Goal: Task Accomplishment & Management: Complete application form

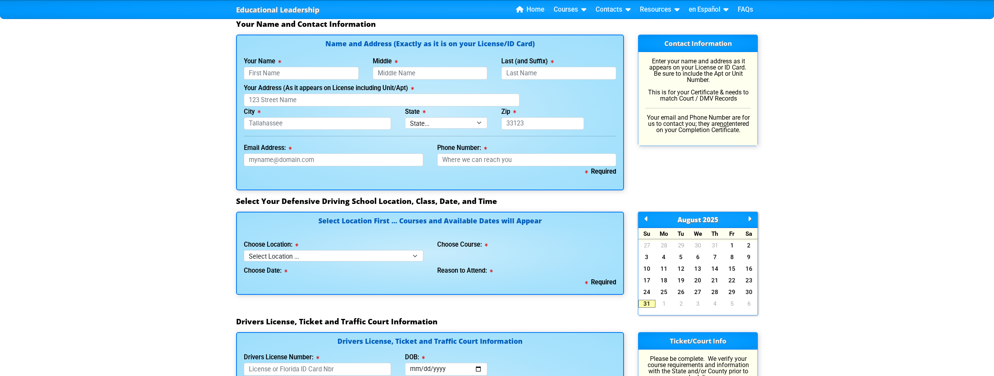
scroll to position [523, 0]
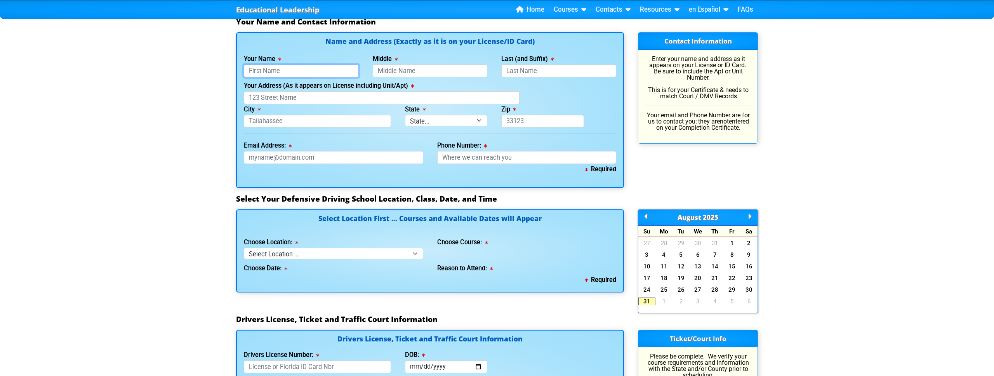
click at [276, 70] on input "Your Name" at bounding box center [301, 70] width 115 height 13
type input "[PERSON_NAME]"
type input "Priceq"
type input "[STREET_ADDRESS]"
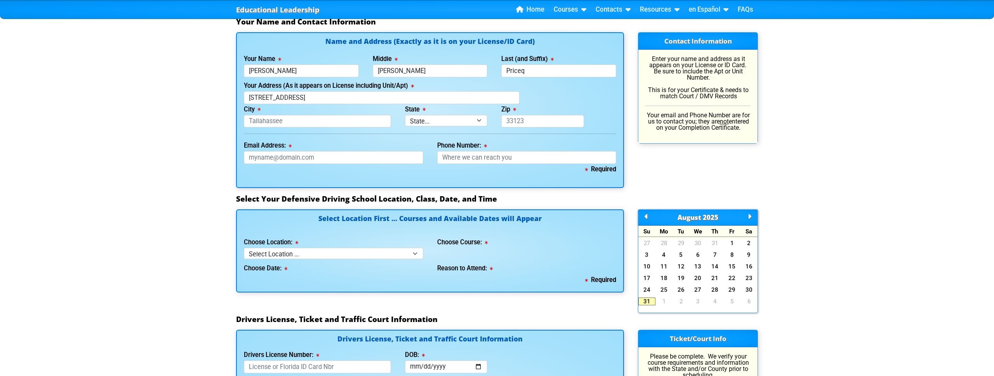
type input "[GEOGRAPHIC_DATA]"
select select "{"fullName":"Florida","abbreviation":"FL","uniqueId":"1d559909-6cf0-4a4d-848e-a…"
type input "33460"
click at [305, 164] on div "Required" at bounding box center [430, 172] width 372 height 17
click at [305, 161] on input "Email Address:" at bounding box center [333, 157] width 179 height 13
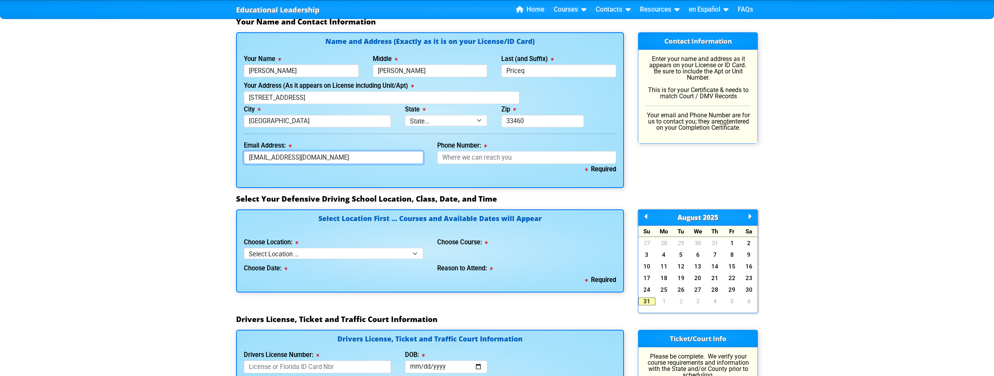
type input "[EMAIL_ADDRESS][DOMAIN_NAME]"
type input "[PHONE_NUMBER]"
click at [282, 248] on select "Select Location ... Tampa Orlando Kissimmee [GEOGRAPHIC_DATA] - en español [GEO…" at bounding box center [333, 253] width 179 height 11
select select "2"
click at [244, 248] on select "Select Location ... Tampa Orlando Kissimmee [GEOGRAPHIC_DATA] - en español [GEO…" at bounding box center [333, 253] width 179 height 11
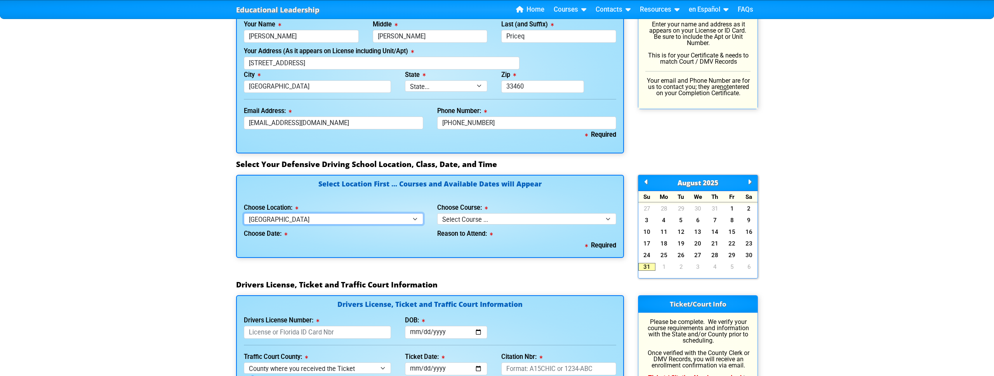
scroll to position [567, 0]
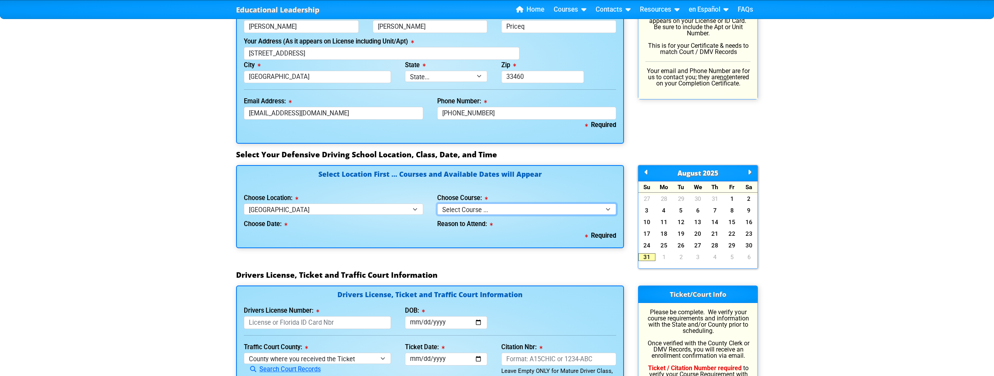
click at [485, 213] on select "Select Course ... 4 Hour BDI Class (Basic Course & TCAC) 4 Hour Under 25 Class …" at bounding box center [526, 208] width 179 height 11
select select "1"
click at [437, 203] on select "Select Course ... 4 Hour BDI Class (Basic Course & TCAC) 4 Hour Under 25 Class …" at bounding box center [526, 208] width 179 height 11
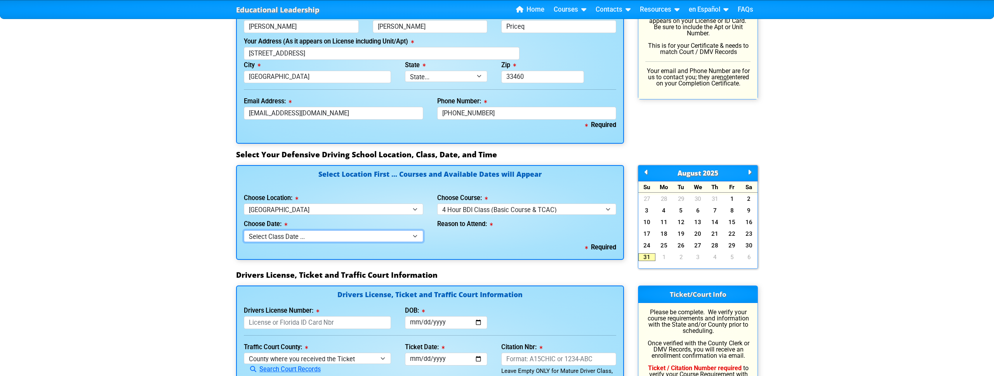
click at [330, 237] on select "Select Class Date ... [DATE] -- ([DATE] from 9:00am-1:00pm) [DATE] -- ([DATE] f…" at bounding box center [333, 235] width 179 height 11
select select "[DATE], 8"
click at [244, 230] on select "Select Class Date ... [DATE] -- ([DATE] from 9:00am-1:00pm) [DATE] -- ([DATE] f…" at bounding box center [333, 235] width 179 height 11
click at [468, 233] on select "Select why you need to take class ... Election for Traffic Ticket (No Points) C…" at bounding box center [526, 235] width 179 height 11
select select "BDI - Court Ordered"
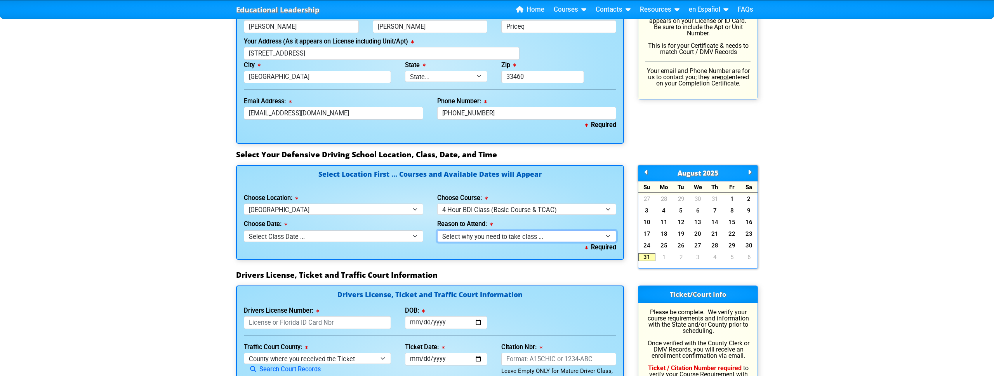
click at [437, 230] on select "Select why you need to take class ... Election for Traffic Ticket (No Points) C…" at bounding box center [526, 235] width 179 height 11
click at [491, 238] on select "Select why you need to take class ... Election for Traffic Ticket (No Points) C…" at bounding box center [526, 235] width 179 height 11
click at [437, 230] on select "Select why you need to take class ... Election for Traffic Ticket (No Points) C…" at bounding box center [526, 235] width 179 height 11
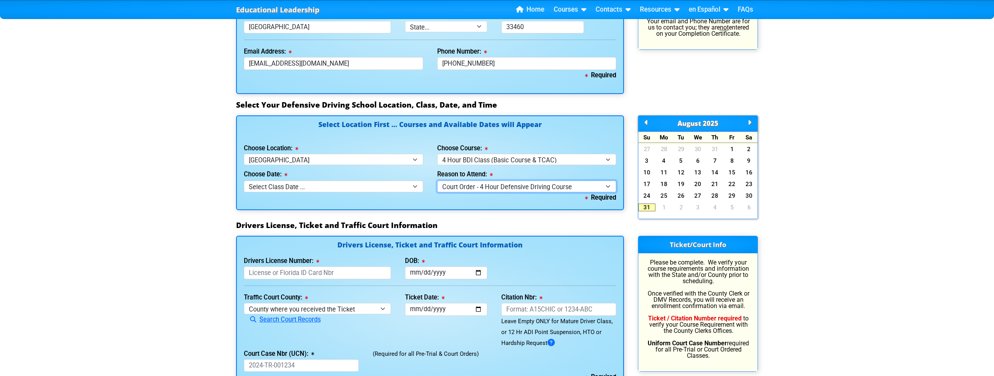
scroll to position [618, 0]
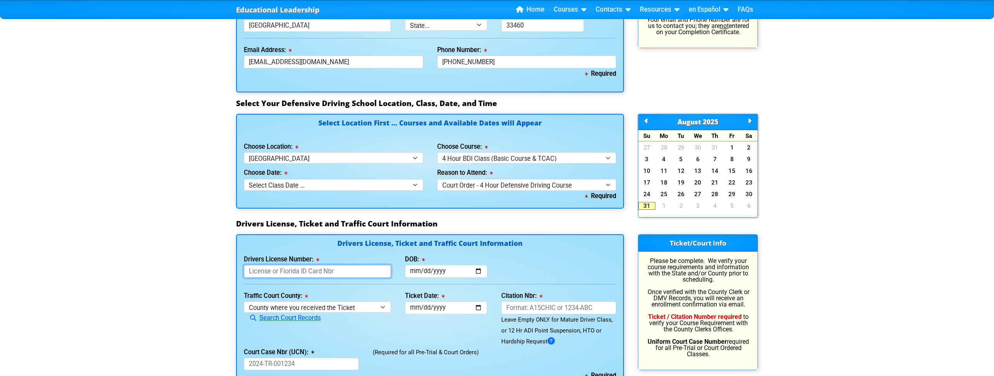
click at [291, 269] on input "Drivers License Number:" at bounding box center [317, 271] width 147 height 13
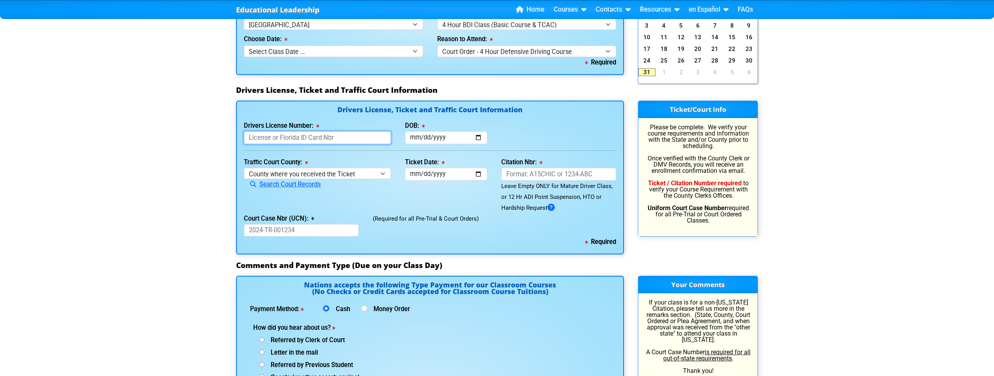
scroll to position [751, 0]
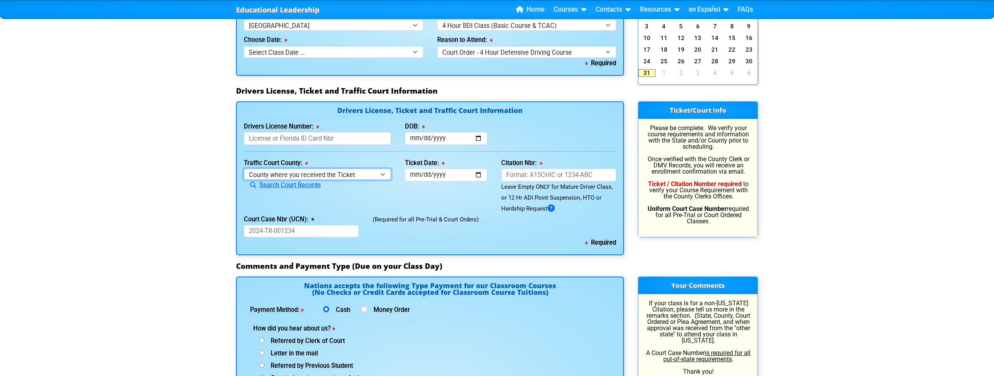
click at [283, 177] on select "County where you received the Ticket Out of State Out of State - [US_STATE] Out…" at bounding box center [317, 173] width 147 height 11
select select "{"countyName":"Polk","state":"FL","uniqueId":"e7286f44-5574-4ff7-a3b5-a7ed65e94…"
click at [244, 168] on select "County where you received the Ticket Out of State Out of State - [US_STATE] Out…" at bounding box center [317, 173] width 147 height 11
click at [290, 227] on input "Court Case Nbr (UCN):" at bounding box center [301, 231] width 115 height 13
paste input "53-2025-TR-042662-A0"
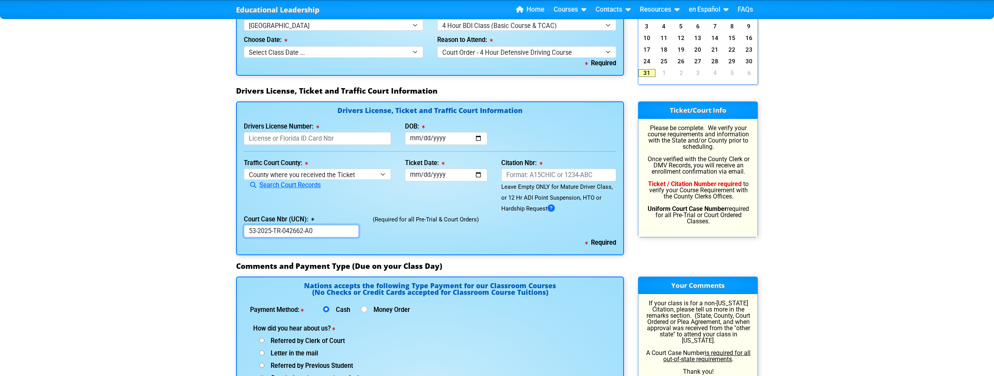
type input "53-2025-TR-042662-A0"
click at [535, 172] on input "Citation Nbr:" at bounding box center [558, 174] width 115 height 13
paste input "AL1J0IE"
type input "AL1J0IE"
click at [400, 179] on div "Ticket Date: This field is required" at bounding box center [446, 186] width 97 height 56
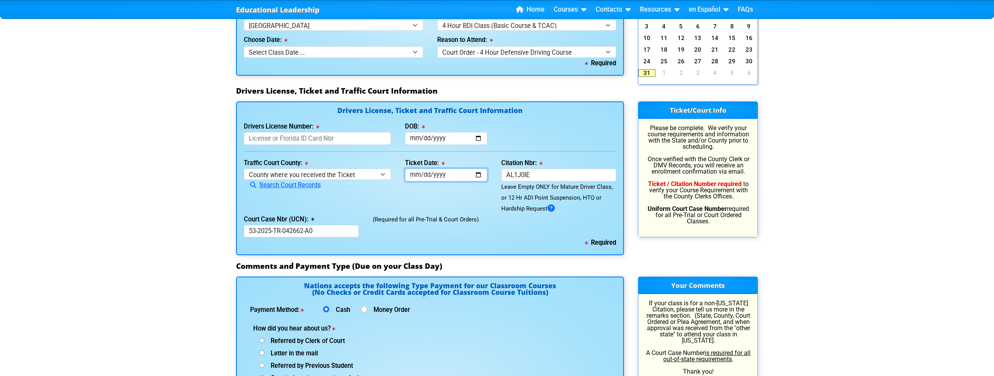
click at [410, 179] on input "Ticket Date:" at bounding box center [446, 174] width 83 height 13
type input "[DATE]"
click at [285, 136] on input "Drivers License Number:" at bounding box center [317, 138] width 147 height 13
type input "P620763013820"
click at [417, 135] on input "DOB:" at bounding box center [446, 138] width 83 height 13
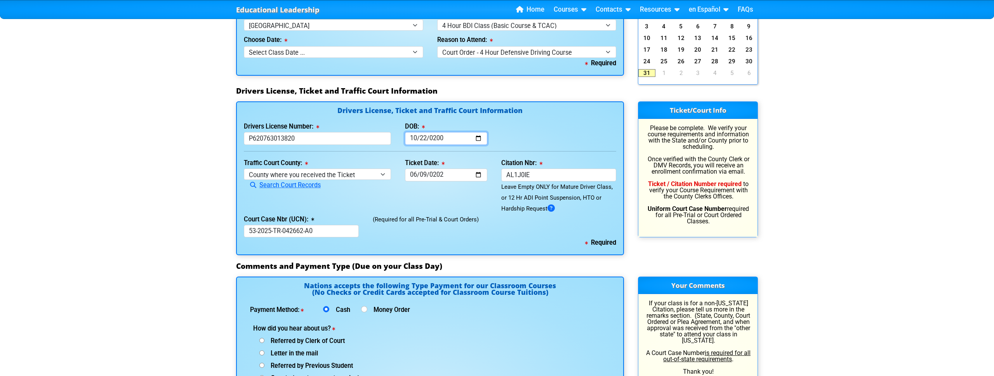
type input "[DATE]"
click at [566, 155] on div "Drivers License, Ticket and Traffic Court Information Drivers License Number: P…" at bounding box center [430, 178] width 388 height 154
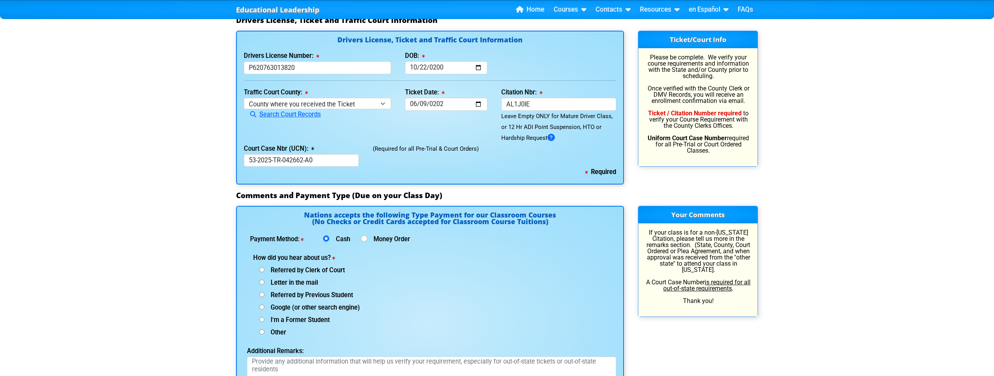
scroll to position [825, 0]
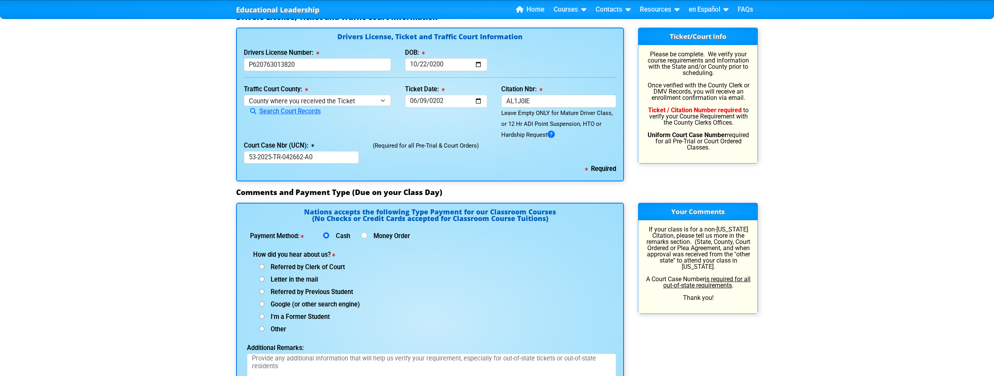
click at [286, 306] on span "Google (or other search engine)" at bounding box center [312, 303] width 96 height 7
click at [264, 306] on input "Google (or other search engine)" at bounding box center [261, 303] width 5 height 5
radio input "true"
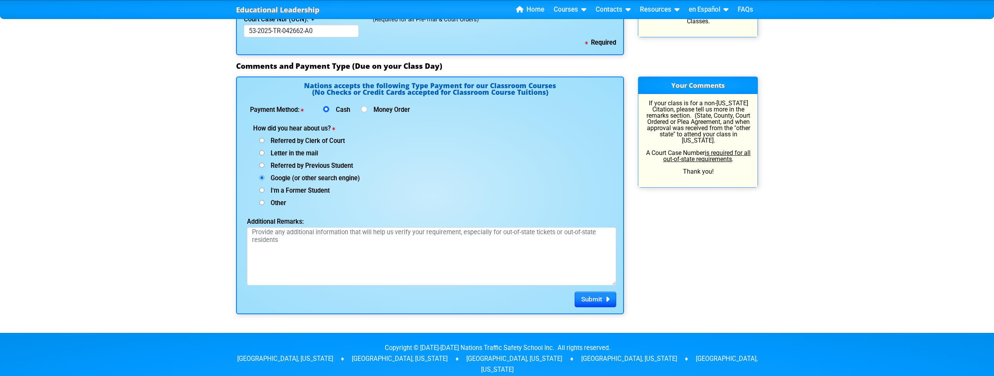
scroll to position [1001, 0]
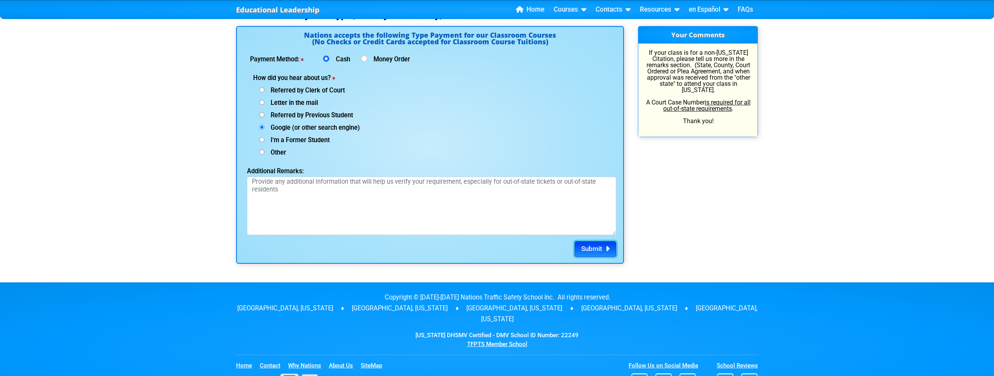
click at [587, 248] on span "Submit" at bounding box center [591, 249] width 21 height 8
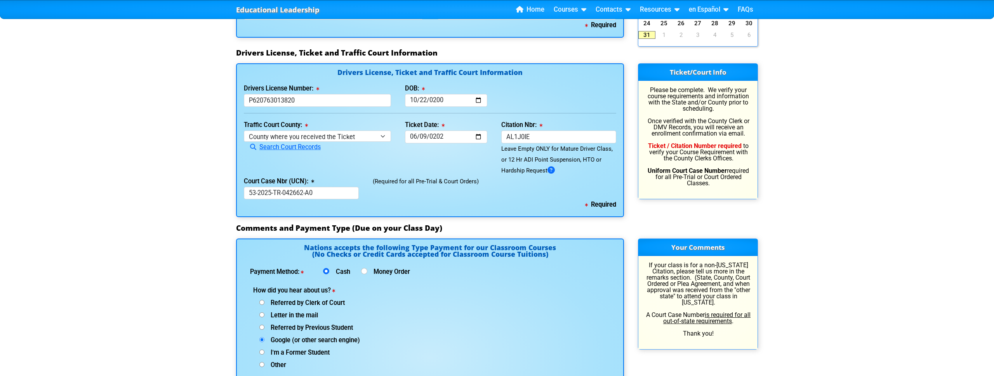
scroll to position [540, 0]
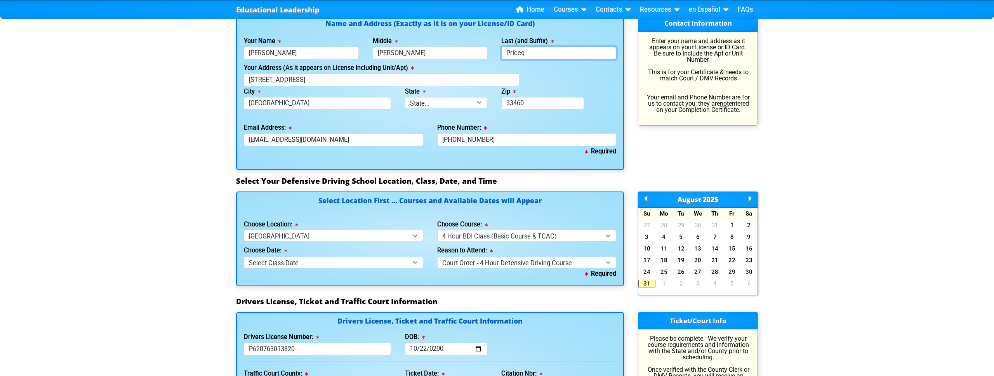
click at [544, 56] on input "Priceq" at bounding box center [558, 53] width 115 height 13
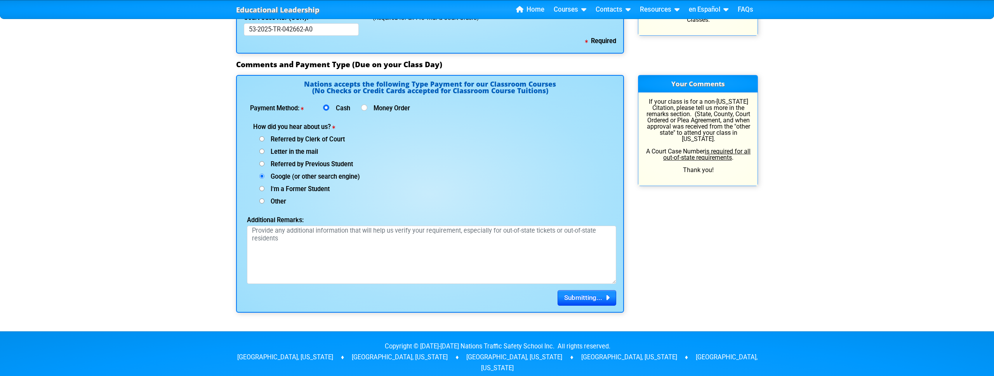
scroll to position [1060, 0]
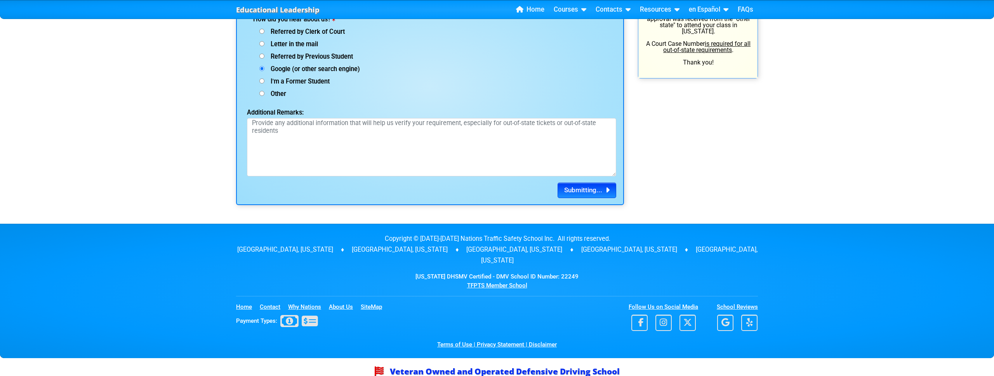
type input "Price"
click at [571, 193] on span "Submitting..." at bounding box center [583, 190] width 38 height 8
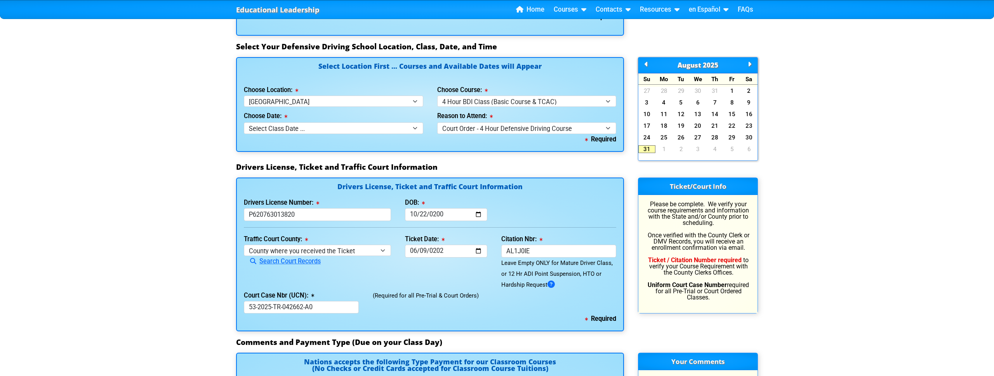
scroll to position [735, 0]
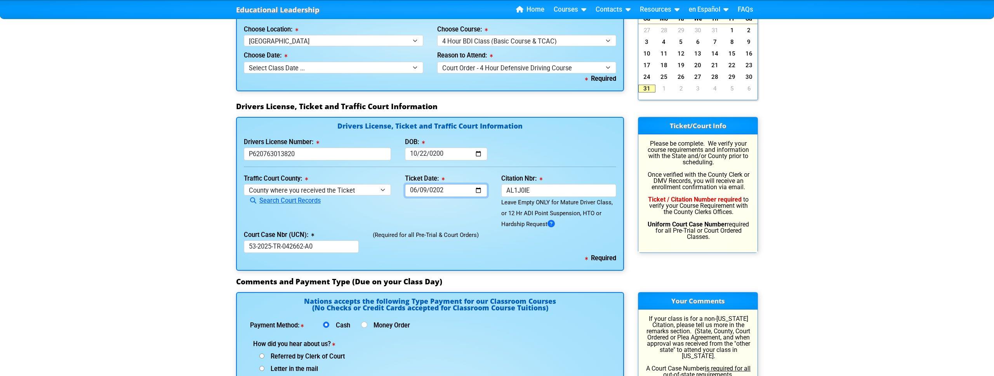
click at [443, 191] on input "[DATE]" at bounding box center [446, 190] width 83 height 13
click at [433, 234] on div "(Required for all Pre-Trial & Court Orders)" at bounding box center [494, 241] width 257 height 24
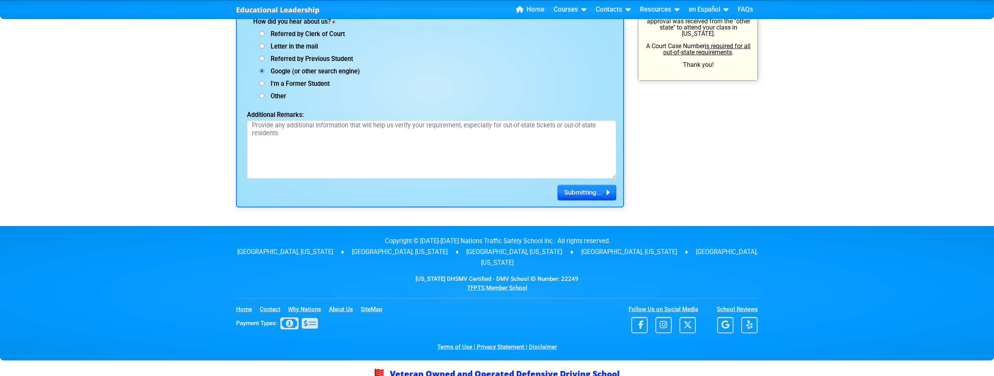
scroll to position [1060, 0]
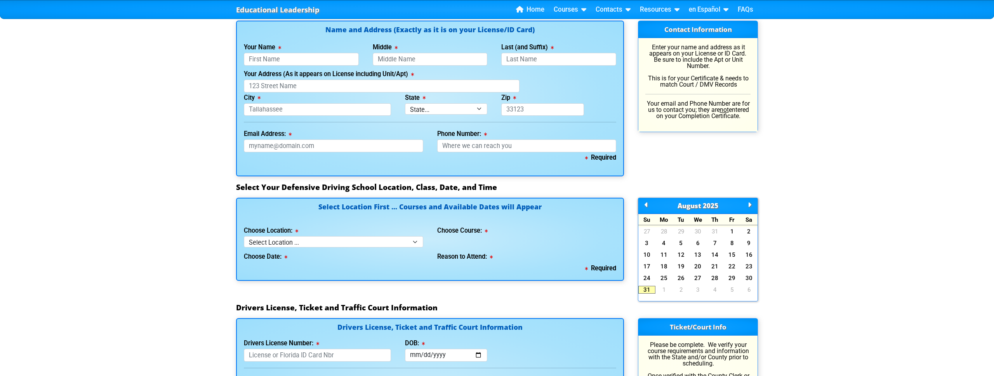
scroll to position [527, 0]
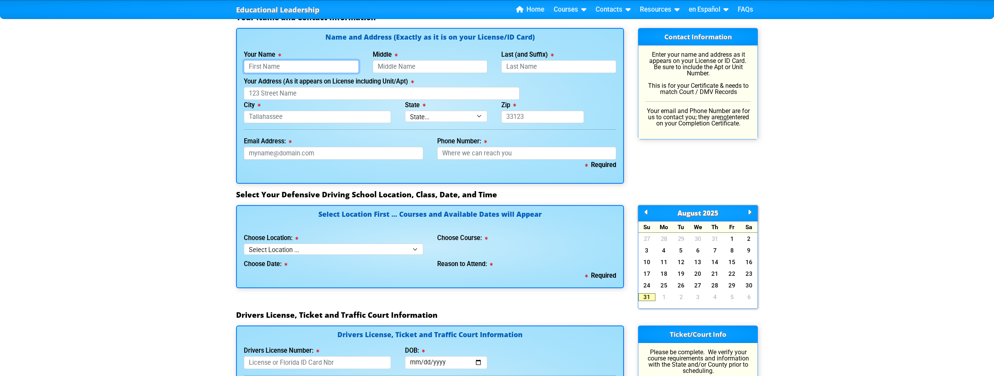
click at [261, 71] on input "Your Name" at bounding box center [301, 66] width 115 height 13
type input "[PERSON_NAME]"
type input "Price"
type input "b"
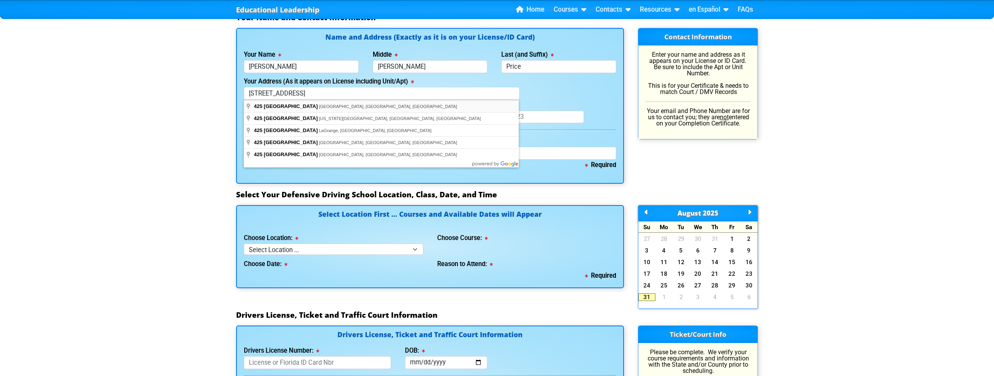
type input "[STREET_ADDRESS]"
type input "[PERSON_NAME]"
select select "{"fullName":"[US_STATE]","abbreviation":"OH","uniqueId":"2b83a12a-b420-4756-b39…"
type input "45013"
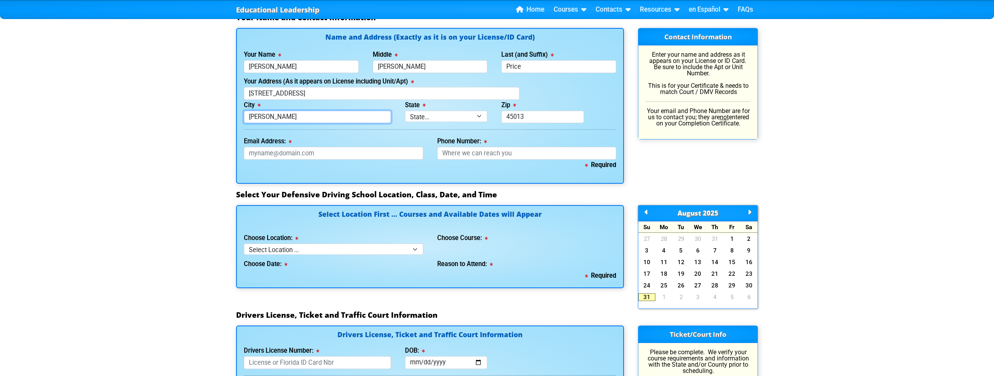
click at [319, 116] on input "[PERSON_NAME]" at bounding box center [317, 117] width 147 height 13
type input "H"
type input "[GEOGRAPHIC_DATA]"
click at [440, 123] on div "Name and Address (Exactly as it is on your License/ID Card) Your Name [PERSON_N…" at bounding box center [430, 106] width 388 height 156
click at [441, 116] on select "State... FL AK AL AR AZ CA CO CT DE GA HI IA ID IL IN KS [GEOGRAPHIC_DATA] LA M…" at bounding box center [446, 116] width 83 height 11
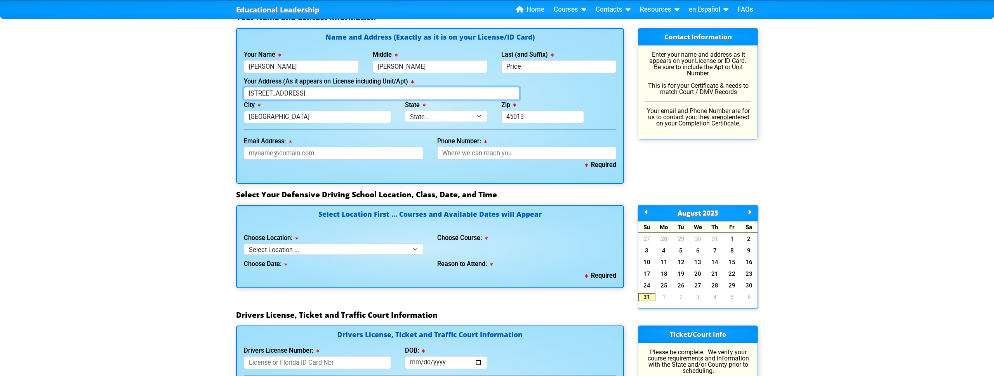
click at [318, 97] on input "[STREET_ADDRESS]" at bounding box center [382, 93] width 276 height 13
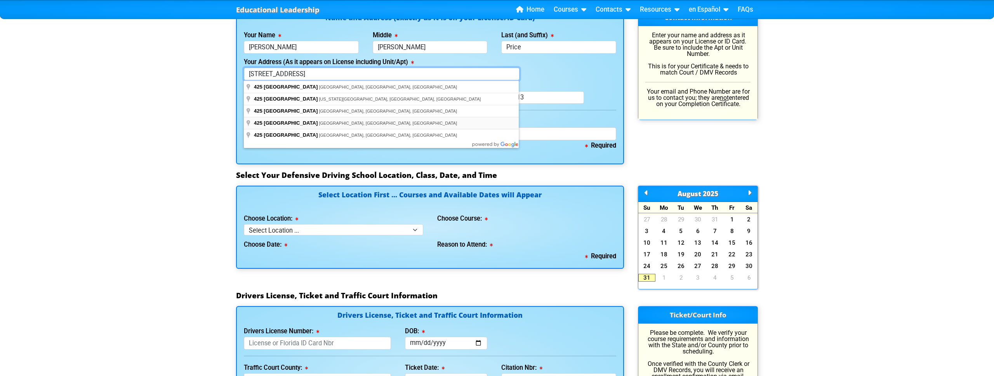
scroll to position [534, 0]
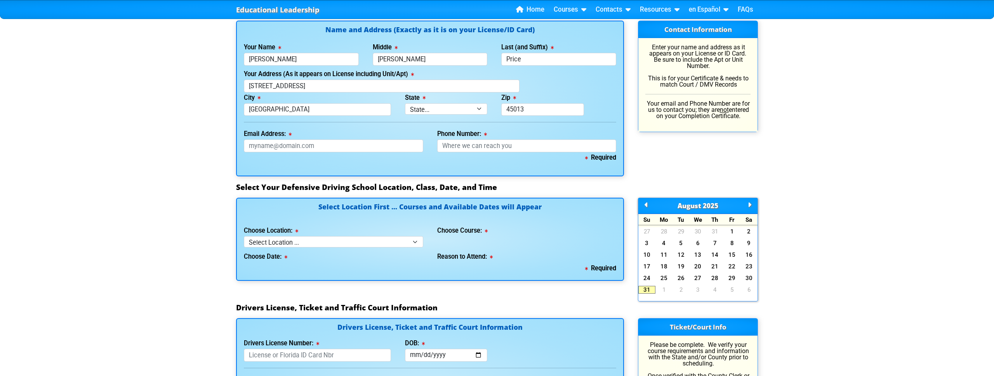
type input "[STREET_ADDRESS]"
type input "[GEOGRAPHIC_DATA]"
select select "{"fullName":"[US_STATE]","abbreviation":"FL","uniqueId":"1d559909-6cf0-4a4d-848…"
type input "33460"
click at [482, 140] on input "Phone Number:" at bounding box center [526, 145] width 179 height 13
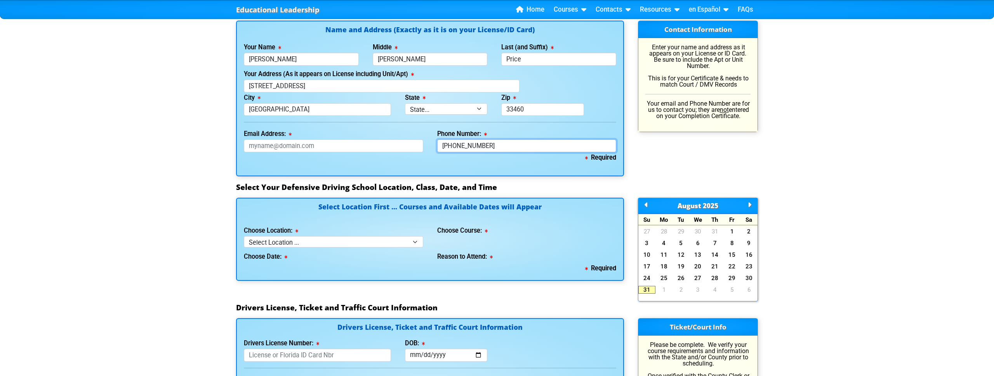
type input "[PHONE_NUMBER]"
type input "r"
type input "[EMAIL_ADDRESS][DOMAIN_NAME]"
click at [345, 238] on select "Select Location ... Tampa Orlando Kissimmee [GEOGRAPHIC_DATA] - en español [GEO…" at bounding box center [333, 241] width 179 height 11
select select "2"
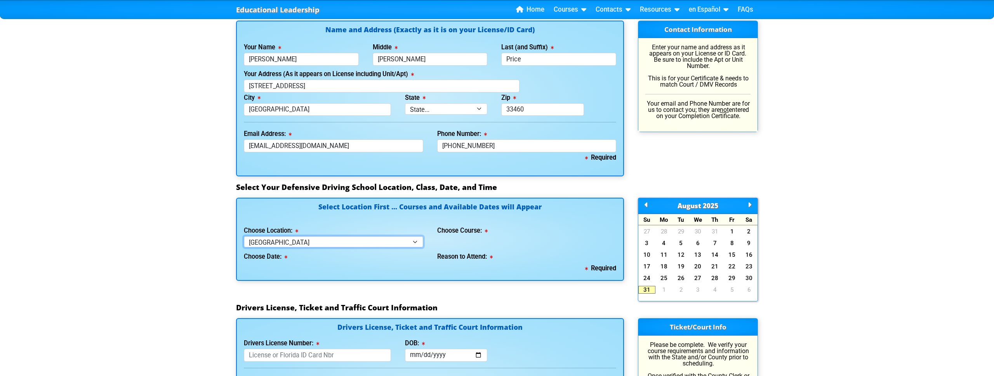
click at [244, 236] on select "Select Location ... Tampa Orlando Kissimmee [GEOGRAPHIC_DATA] - en español [GEO…" at bounding box center [333, 241] width 179 height 11
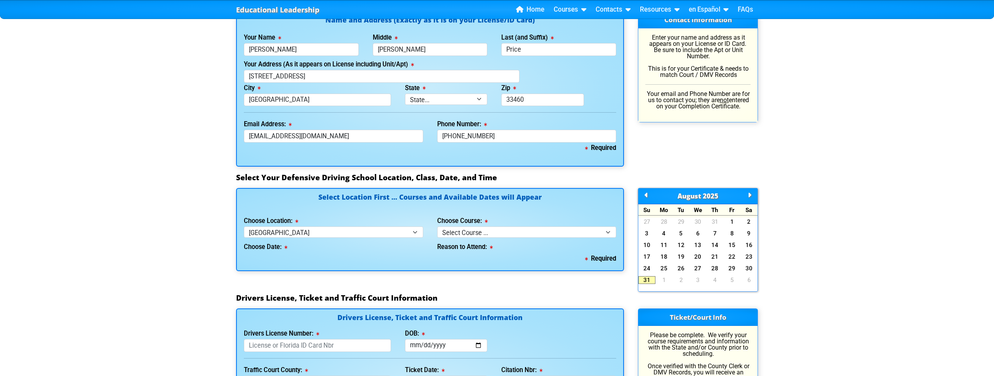
click at [458, 225] on div "Choose Course: Select Course ... 4 Hour BDI Class (Basic Course & TCAC) 4 Hour …" at bounding box center [526, 226] width 179 height 22
click at [457, 234] on select "Select Course ... 4 Hour BDI Class (Basic Course & TCAC) 4 Hour Under 25 Class …" at bounding box center [526, 231] width 179 height 11
select select "2"
click at [437, 226] on select "Select Course ... 4 Hour BDI Class (Basic Course & TCAC) 4 Hour Under 25 Class …" at bounding box center [526, 231] width 179 height 11
select select
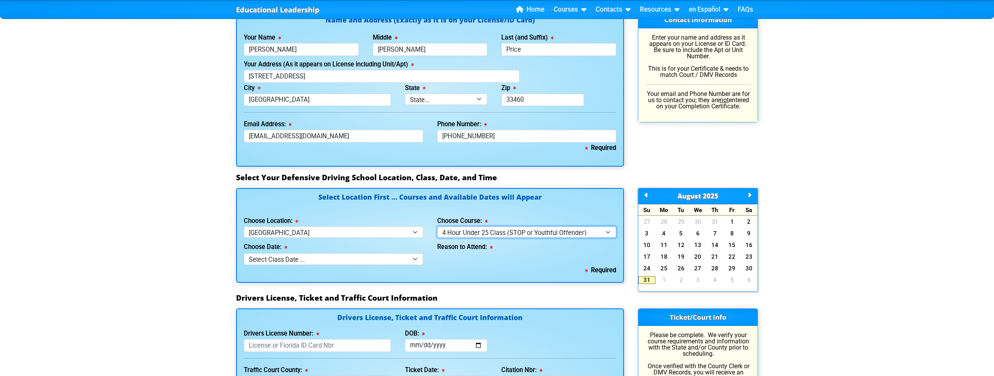
click at [458, 232] on select "Select Course ... 4 Hour BDI Class (Basic Course & TCAC) 4 Hour Under 25 Class …" at bounding box center [526, 231] width 179 height 11
select select "1"
click at [437, 226] on select "Select Course ... 4 Hour BDI Class (Basic Course & TCAC) 4 Hour Under 25 Class …" at bounding box center [526, 231] width 179 height 11
click at [477, 229] on select "Select Course ... 4 Hour BDI Class (Basic Course & TCAC) 4 Hour Under 25 Class …" at bounding box center [526, 231] width 179 height 11
click at [306, 257] on select "Select Class Date ... [DATE] -- ([DATE] from 9:00am-1:00pm) [DATE] -- ([DATE] f…" at bounding box center [333, 258] width 179 height 11
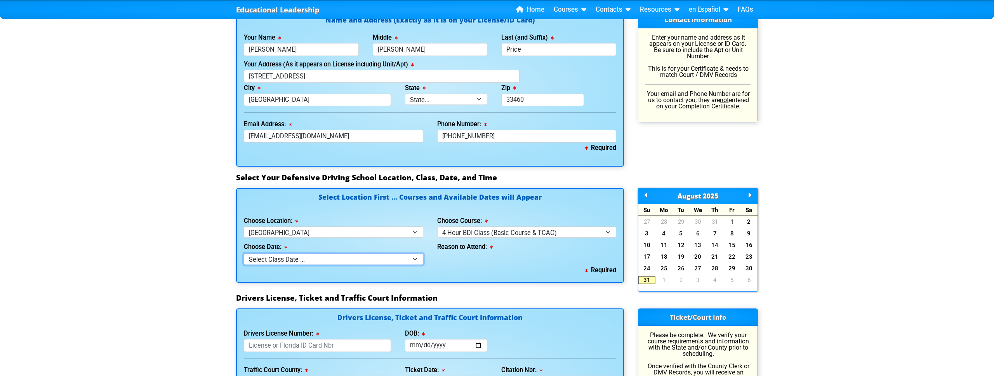
select select "[DATE], 8"
click at [244, 253] on select "Select Class Date ... [DATE] -- ([DATE] from 9:00am-1:00pm) [DATE] -- ([DATE] f…" at bounding box center [333, 258] width 179 height 11
click at [490, 260] on select "Select why you need to take class ... Election for Traffic Ticket (No Points) C…" at bounding box center [526, 258] width 179 height 11
click at [437, 253] on select "Select why you need to take class ... Election for Traffic Ticket (No Points) C…" at bounding box center [526, 258] width 179 height 11
click at [472, 256] on select "Select why you need to take class ... Election for Traffic Ticket (No Points) C…" at bounding box center [526, 258] width 179 height 11
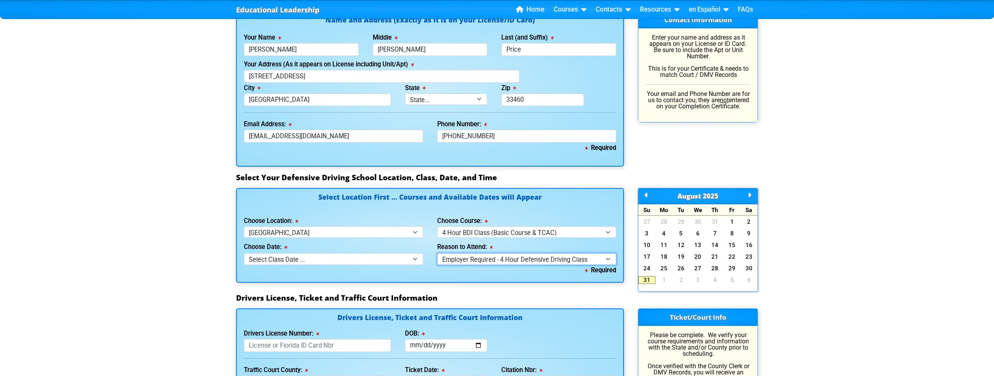
select select "BDI - Court Ordered"
click at [437, 253] on select "Select why you need to take class ... Election for Traffic Ticket (No Points) C…" at bounding box center [526, 258] width 179 height 11
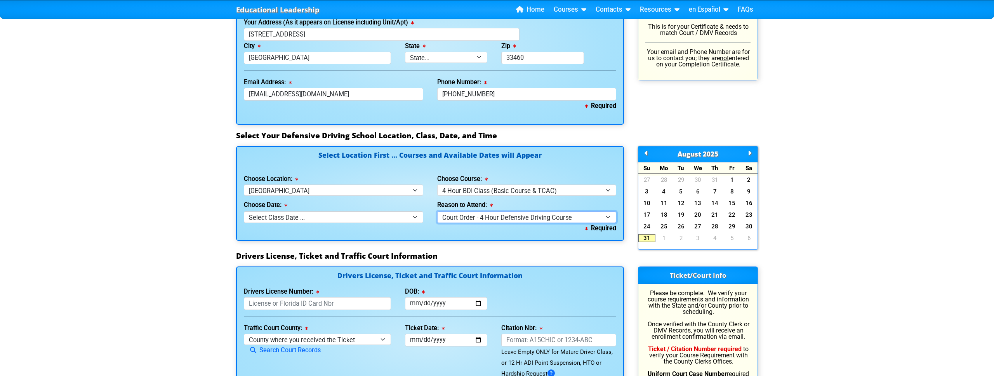
scroll to position [588, 0]
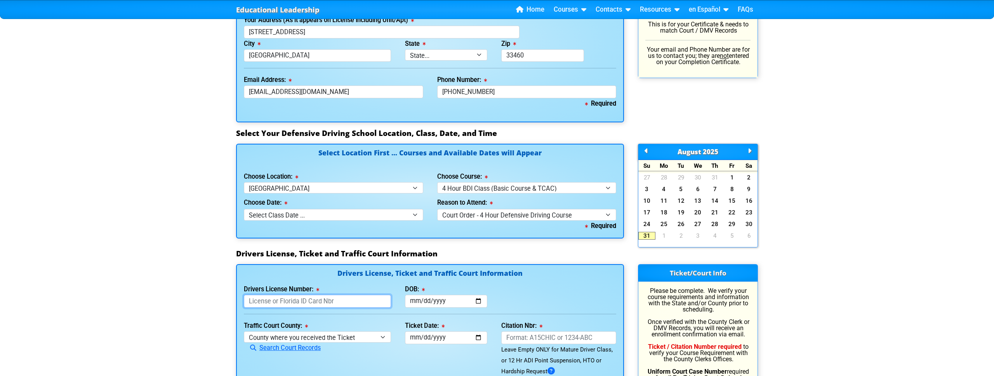
click at [272, 300] on input "Drivers License Number:" at bounding box center [317, 301] width 147 height 13
type input "P620763013820"
click at [427, 304] on input "DOB:" at bounding box center [446, 301] width 83 height 13
click at [413, 300] on input "DOB:" at bounding box center [446, 301] width 83 height 13
type input "[DATE]"
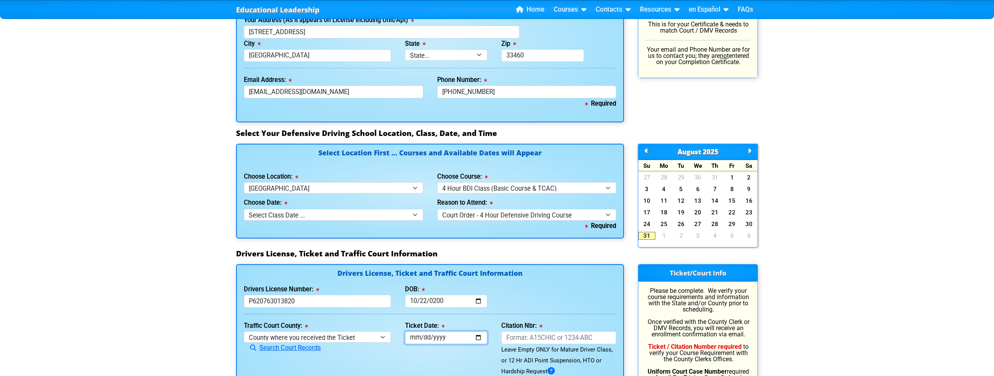
click at [415, 339] on input "Ticket Date:" at bounding box center [446, 337] width 83 height 13
type input "[DATE]"
click at [309, 330] on div "Traffic Court County: [GEOGRAPHIC_DATA] where you received the Ticket Out of St…" at bounding box center [317, 348] width 161 height 56
click at [307, 332] on select "County where you received the Ticket Out of State Out of State - [US_STATE] Out…" at bounding box center [317, 336] width 147 height 11
select select "{"countyName":"Polk","state":"[US_STATE]","uniqueId":"e7286f44-5574-4ff7-a3b5-a…"
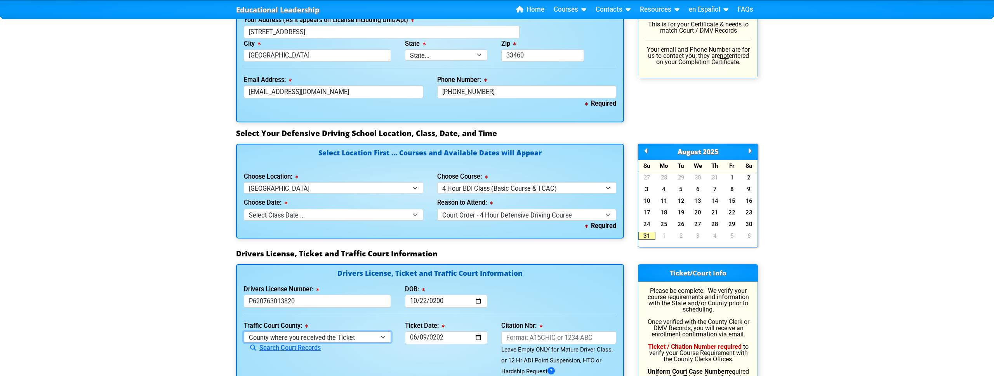
click at [244, 331] on select "County where you received the Ticket Out of State Out of State - [US_STATE] Out…" at bounding box center [317, 336] width 147 height 11
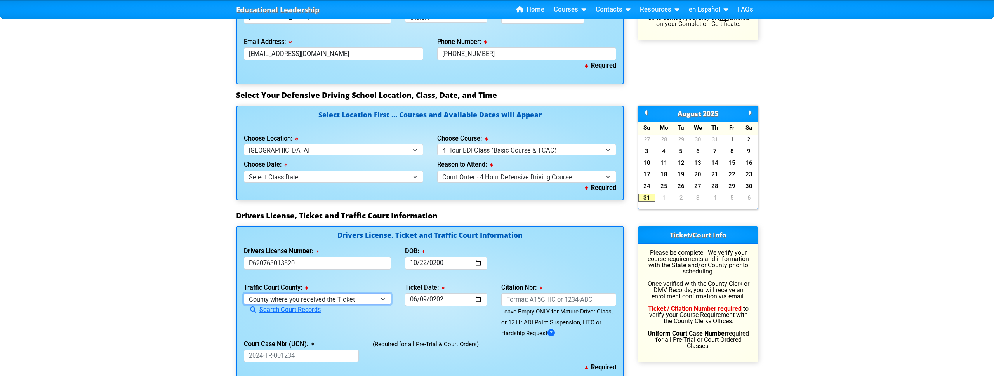
scroll to position [658, 0]
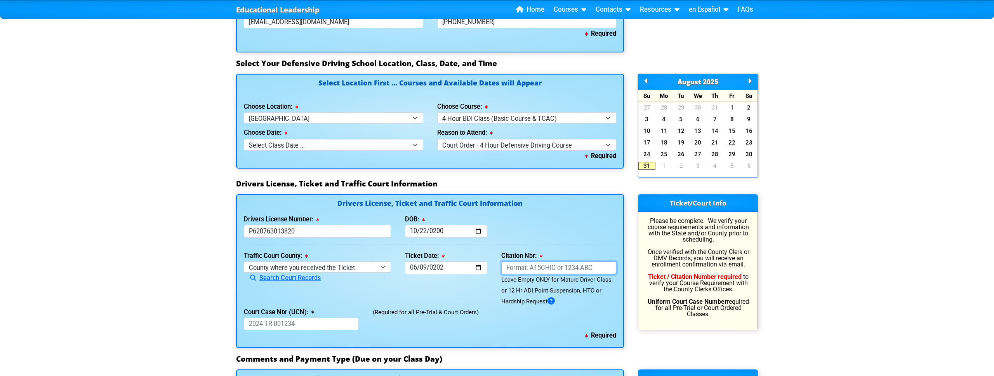
click at [535, 268] on input "Citation Nbr:" at bounding box center [558, 267] width 115 height 13
type input "AL1J0IE"
click at [299, 321] on input "Court Case Nbr (UCN):" at bounding box center [301, 324] width 115 height 13
type input "53-2025-TR-042662-A0"
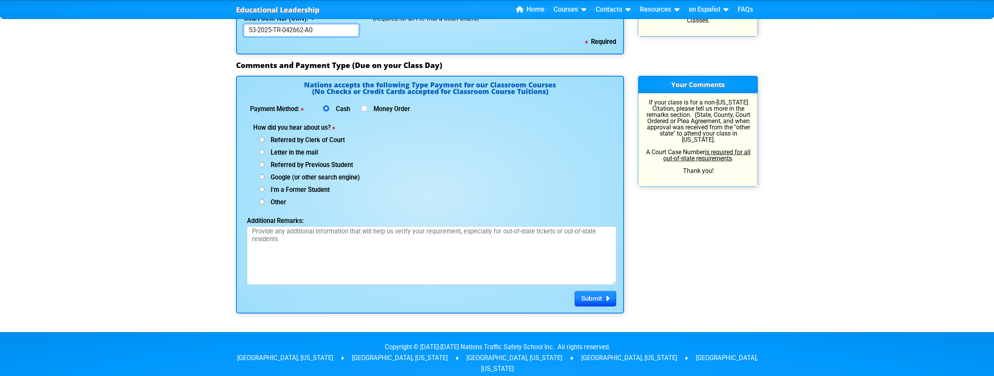
scroll to position [943, 0]
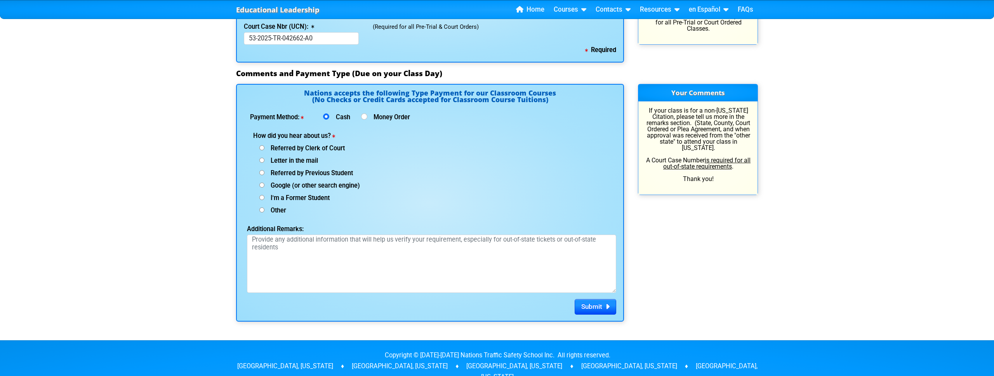
click at [260, 184] on input "Google (or other search engine)" at bounding box center [261, 184] width 5 height 5
radio input "true"
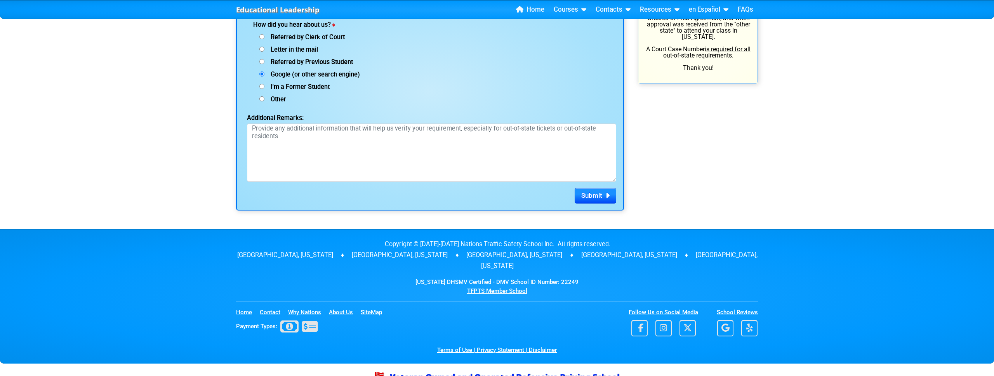
scroll to position [1060, 0]
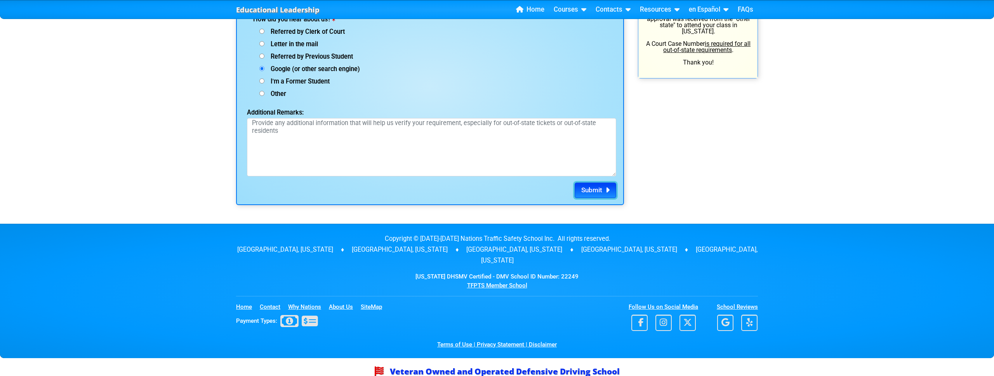
click at [581, 191] on span "Submit" at bounding box center [591, 190] width 21 height 8
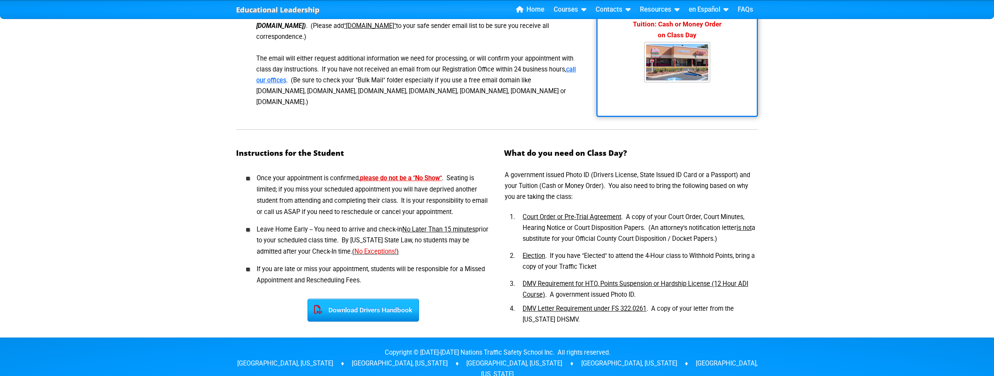
scroll to position [256, 0]
